Goal: Entertainment & Leisure: Consume media (video, audio)

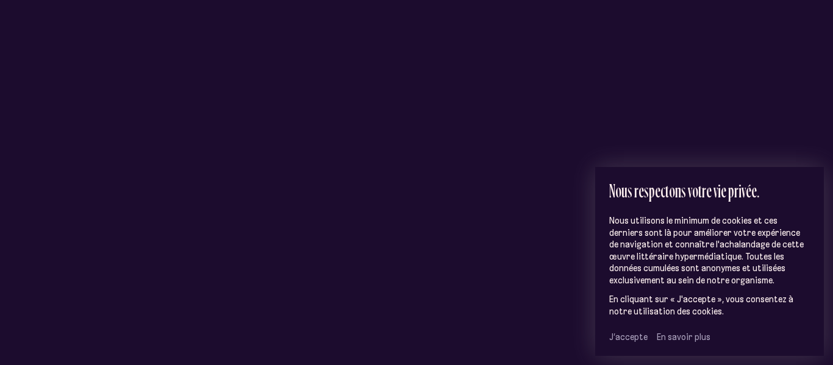
click at [635, 335] on span "J’accepte" at bounding box center [628, 337] width 38 height 11
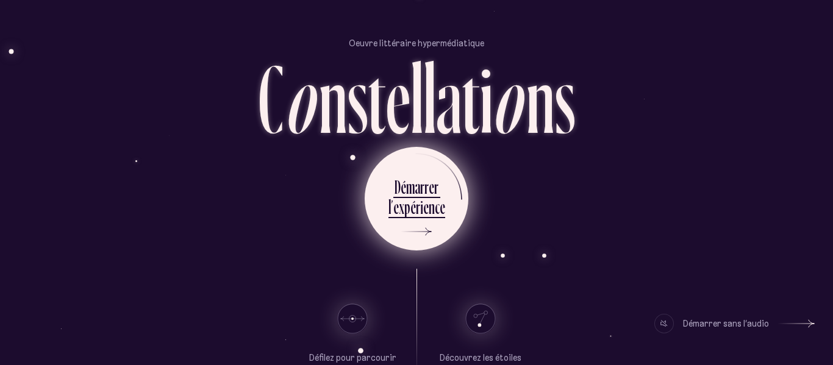
scroll to position [14, 0]
click at [417, 191] on div "a" at bounding box center [416, 186] width 5 height 24
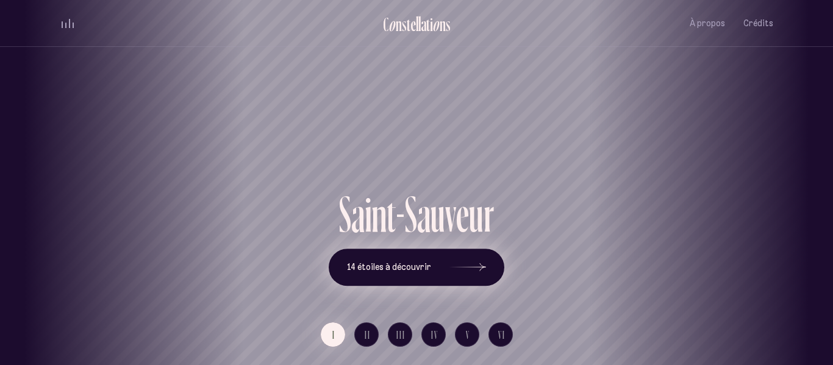
click at [397, 281] on button "14 étoiles à découvrir" at bounding box center [417, 268] width 176 height 38
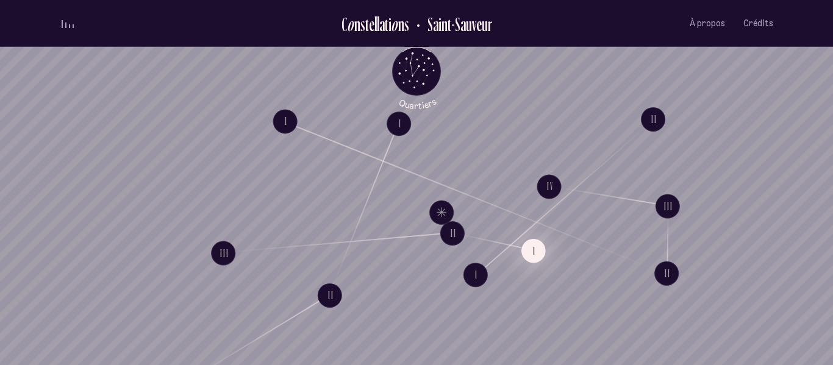
click at [531, 249] on button "I" at bounding box center [533, 250] width 24 height 24
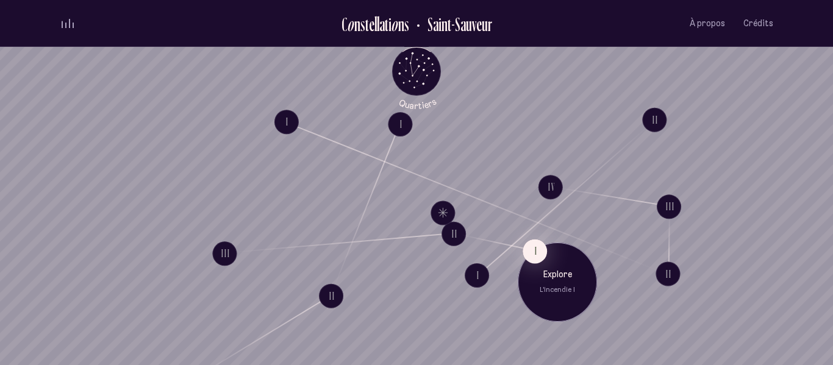
click at [548, 305] on div "Explore L'incendie I" at bounding box center [556, 281] width 79 height 79
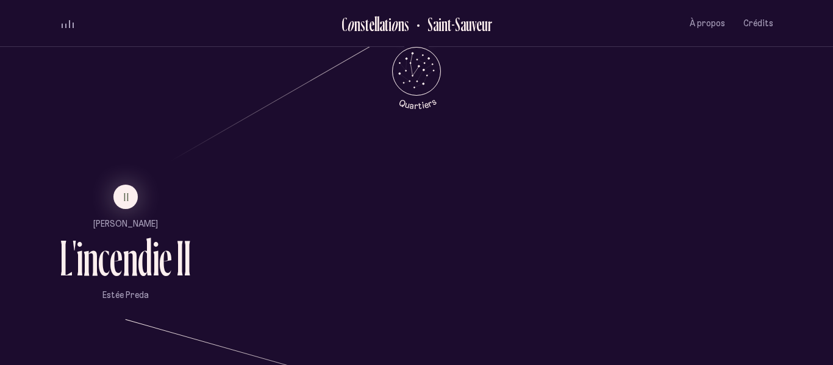
scroll to position [709, 0]
click at [124, 196] on span "II" at bounding box center [127, 198] width 6 height 10
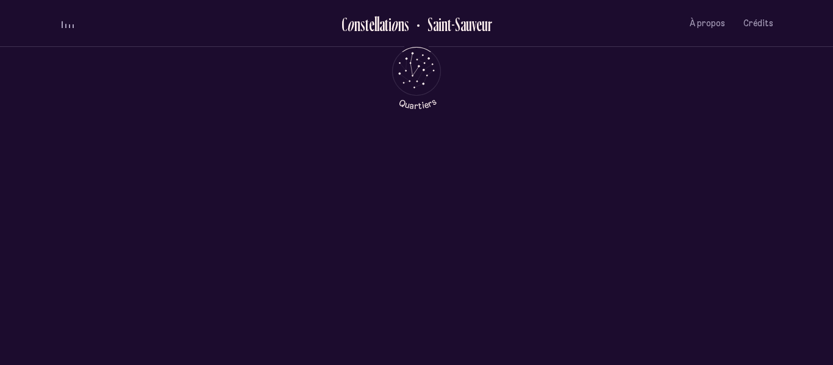
scroll to position [0, 0]
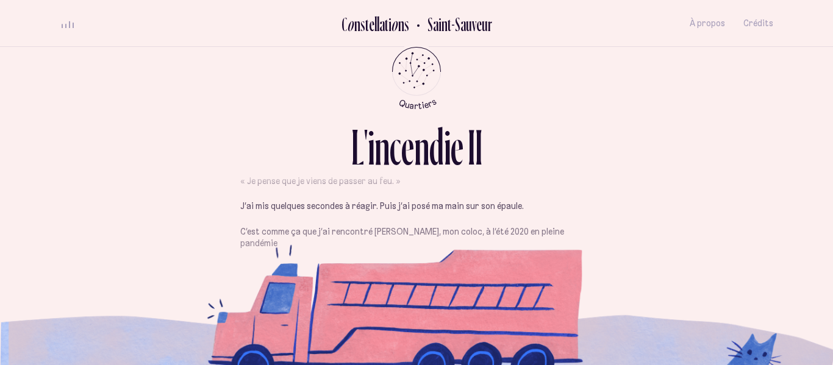
scroll to position [301, 0]
click at [342, 299] on div "Je venais tout juste de m’asseoir au bord de la fenêtre, au [GEOGRAPHIC_DATA], …" at bounding box center [416, 242] width 352 height 687
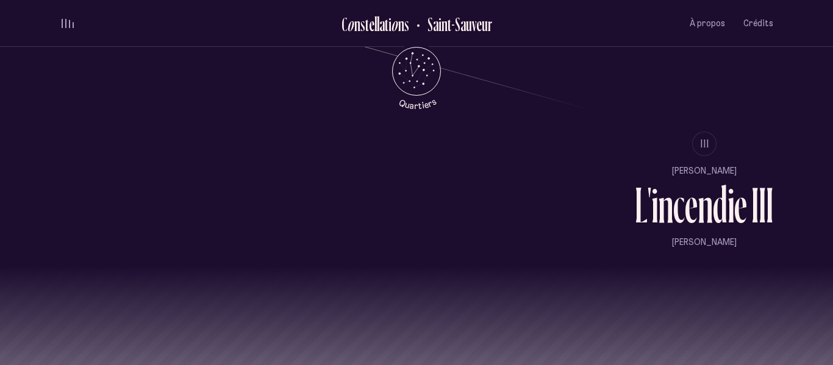
scroll to position [1059, 0]
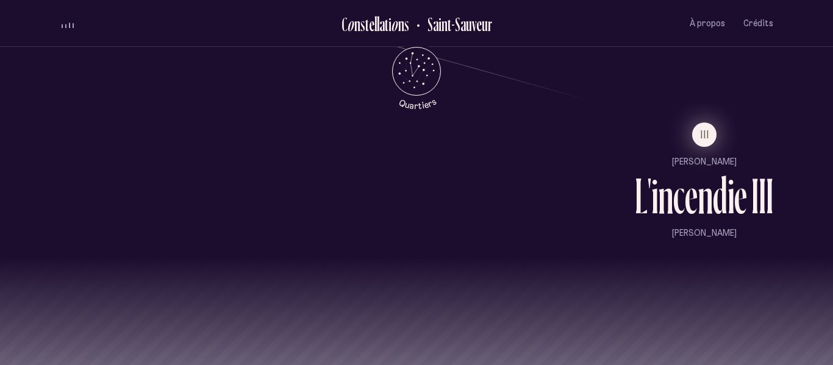
click at [709, 141] on button "III" at bounding box center [704, 135] width 24 height 24
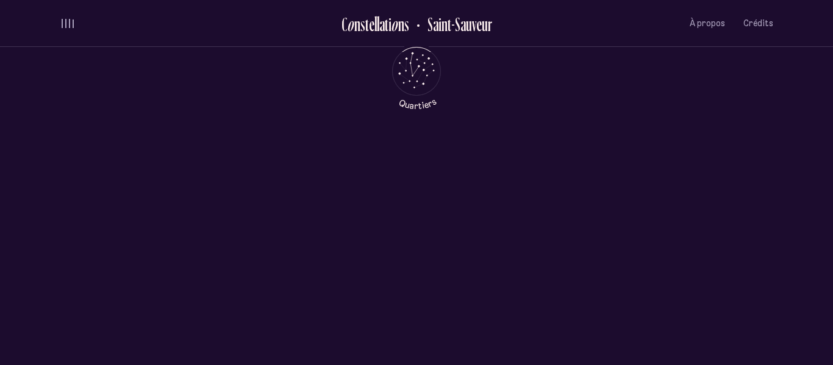
scroll to position [0, 0]
click at [709, 141] on div "L ' i n c e n d i e I I I 0:00 0:00 Jouer" at bounding box center [416, 250] width 650 height 325
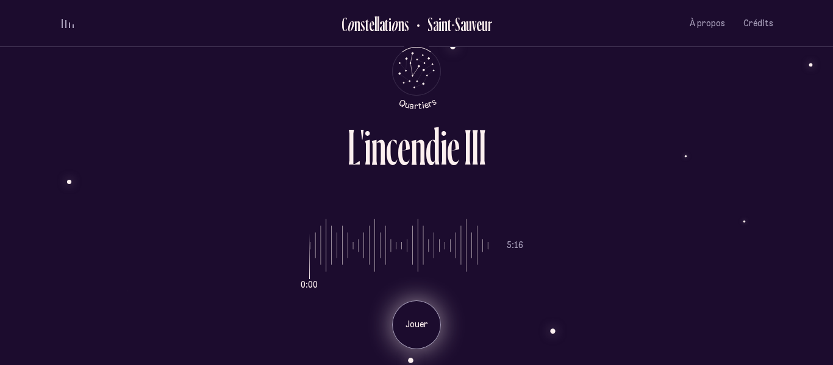
click at [411, 338] on div "Jouer" at bounding box center [416, 324] width 49 height 49
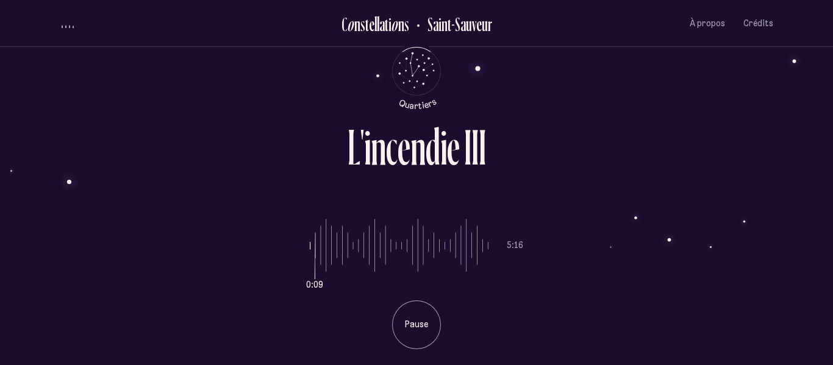
drag, startPoint x: 311, startPoint y: 255, endPoint x: 246, endPoint y: 230, distance: 69.1
click at [310, 230] on input "range" at bounding box center [399, 245] width 179 height 91
click at [310, 247] on input "range" at bounding box center [399, 245] width 179 height 91
click at [330, 243] on input "range" at bounding box center [399, 245] width 179 height 91
type input "*"
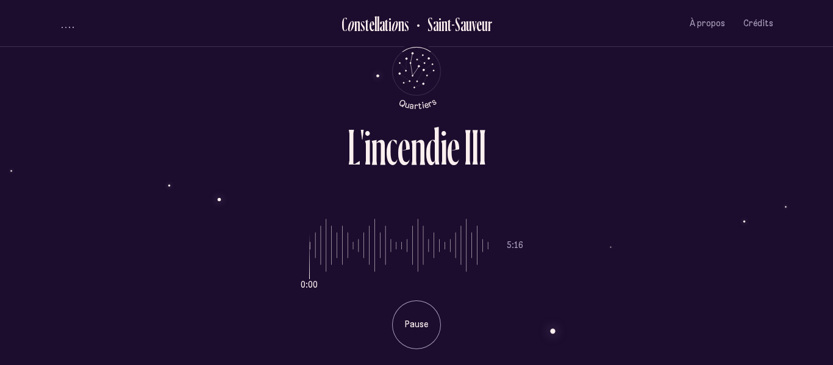
click at [311, 247] on input "range" at bounding box center [399, 245] width 179 height 91
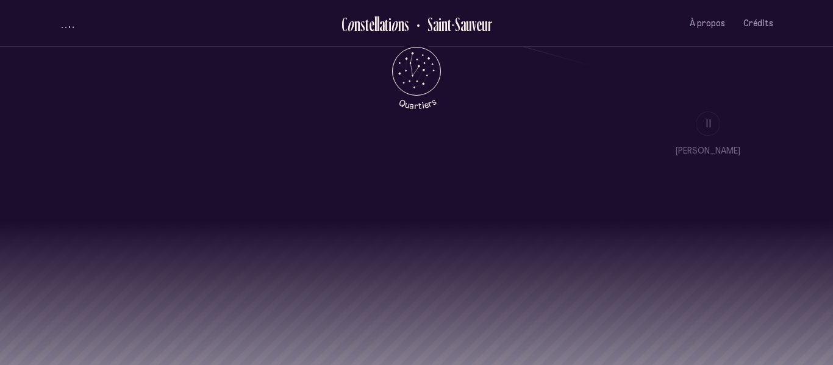
scroll to position [1134, 0]
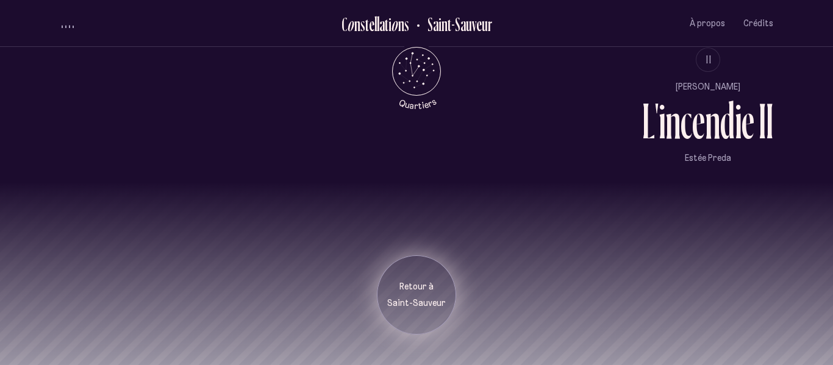
click at [405, 269] on div "Retour à [GEOGRAPHIC_DATA]" at bounding box center [416, 294] width 79 height 79
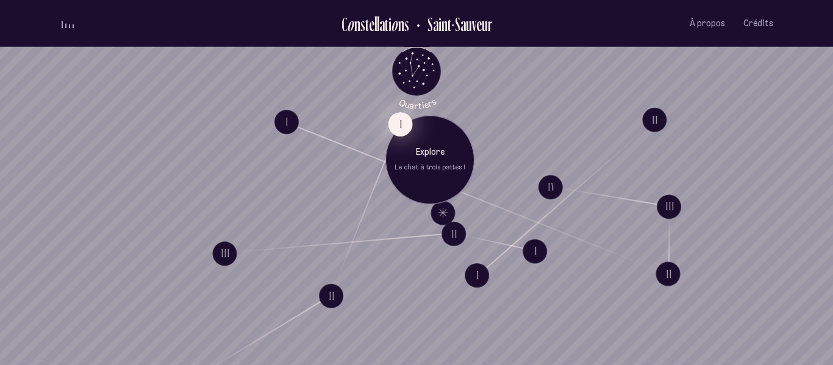
click at [393, 119] on button "I" at bounding box center [400, 124] width 24 height 24
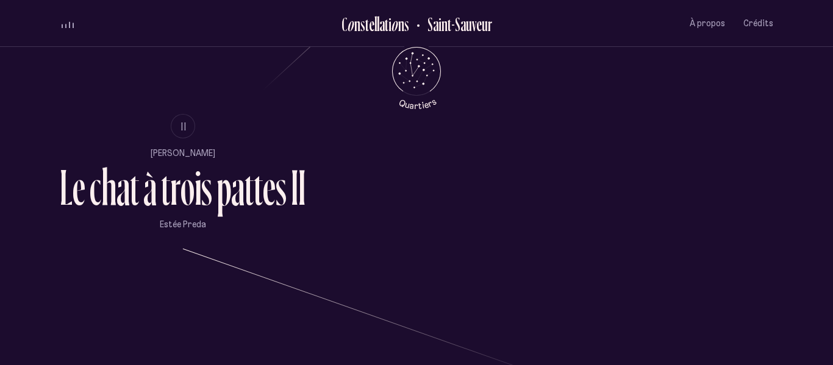
scroll to position [783, 0]
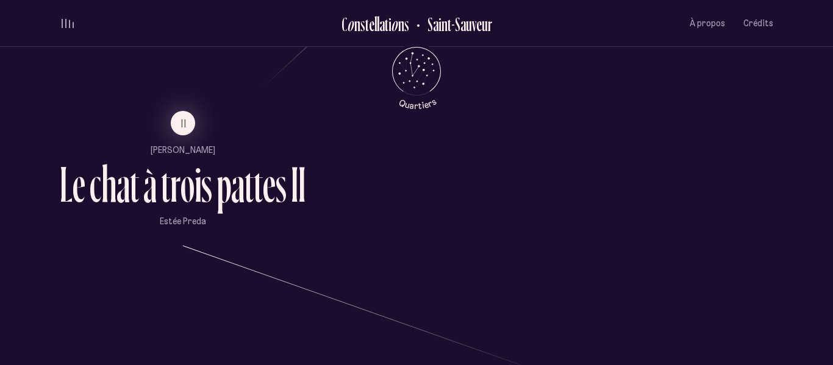
click at [196, 117] on li "II" at bounding box center [183, 123] width 246 height 24
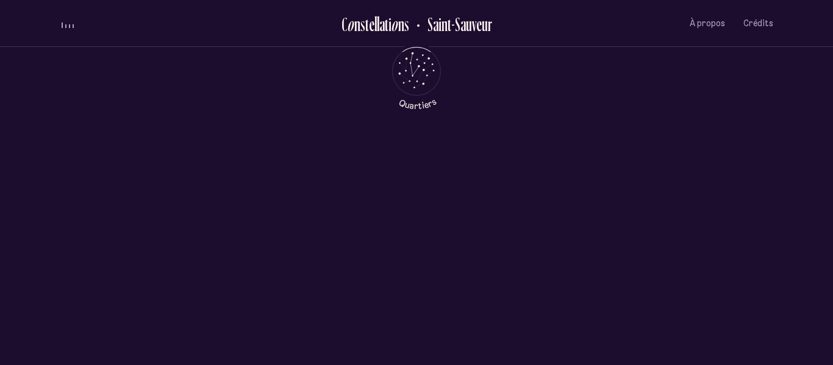
scroll to position [0, 0]
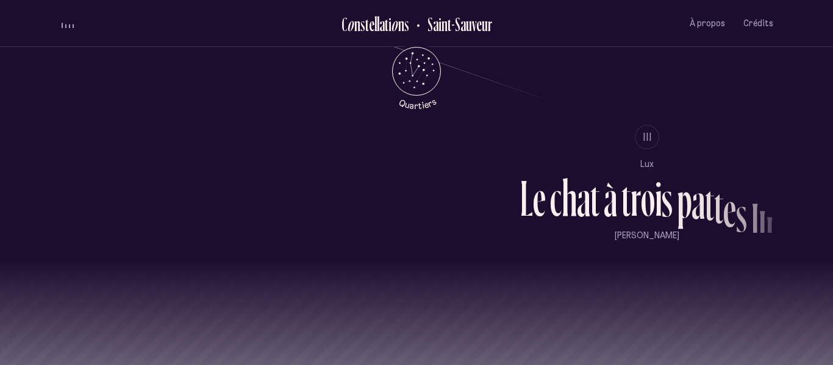
scroll to position [1059, 0]
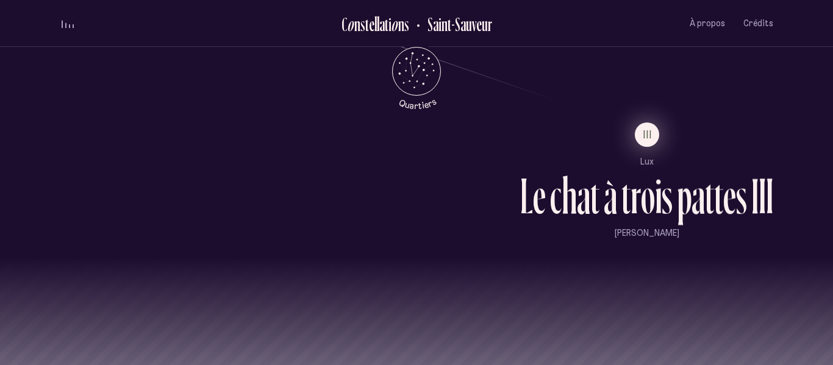
click at [648, 130] on span "III" at bounding box center [647, 134] width 9 height 10
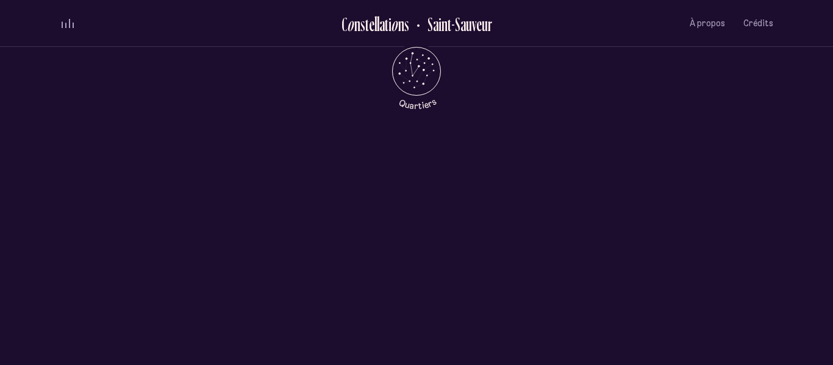
scroll to position [0, 0]
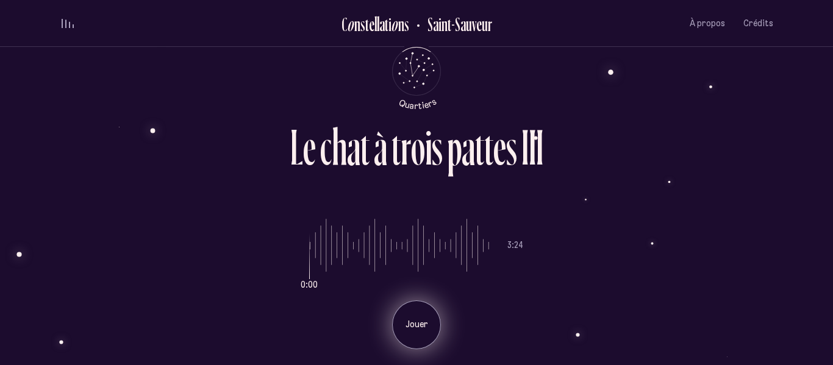
click at [405, 319] on p "Jouer" at bounding box center [416, 325] width 30 height 12
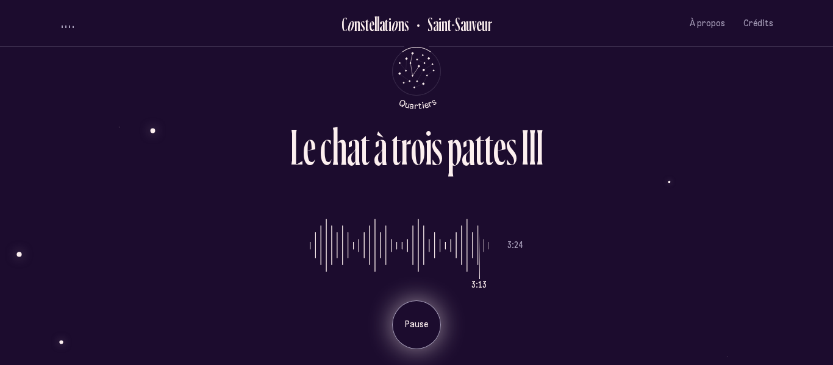
click at [413, 323] on p "Pause" at bounding box center [416, 325] width 30 height 12
click at [68, 29] on button "volume audio" at bounding box center [68, 23] width 16 height 13
click at [405, 333] on div "Jouer" at bounding box center [416, 324] width 49 height 49
